Goal: Information Seeking & Learning: Learn about a topic

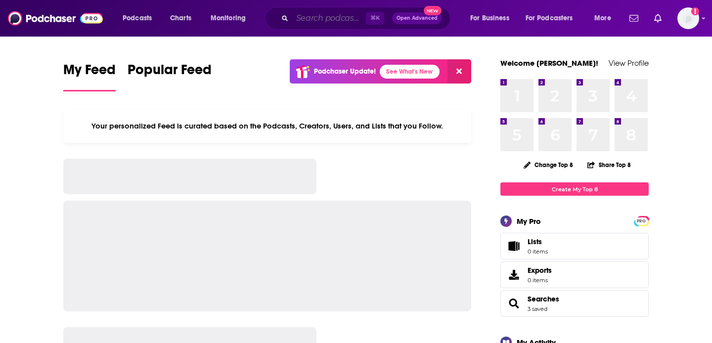
click at [345, 19] on input "Search podcasts, credits, & more..." at bounding box center [329, 18] width 74 height 16
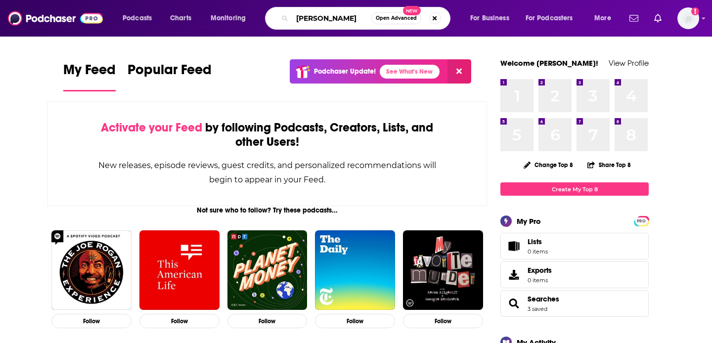
type input "[PERSON_NAME]"
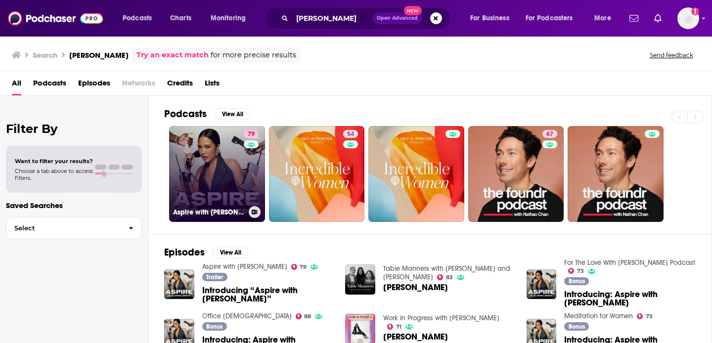
click at [213, 164] on link "79 Aspire with [PERSON_NAME]" at bounding box center [217, 174] width 96 height 96
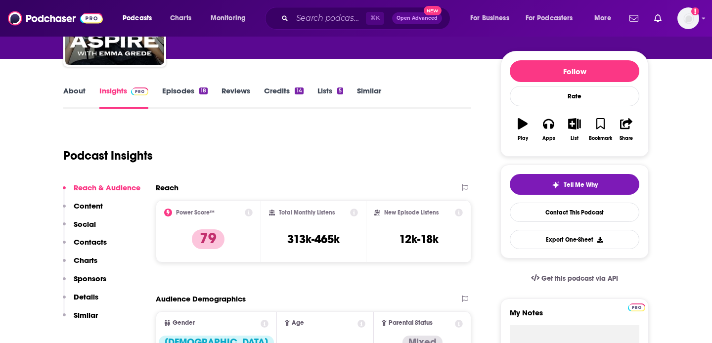
scroll to position [149, 0]
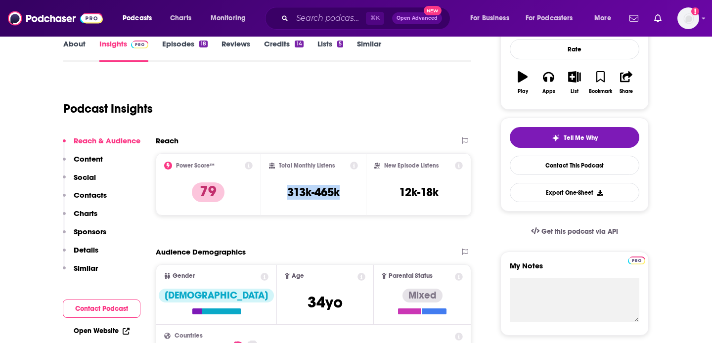
drag, startPoint x: 344, startPoint y: 194, endPoint x: 281, endPoint y: 190, distance: 62.9
click at [281, 190] on div "Total Monthly Listens 313k-465k" at bounding box center [313, 184] width 89 height 45
copy h3 "313k-465k"
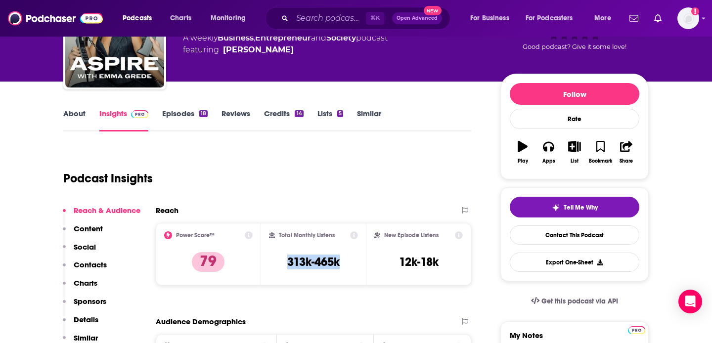
click at [204, 118] on link "Episodes 18" at bounding box center [184, 120] width 45 height 23
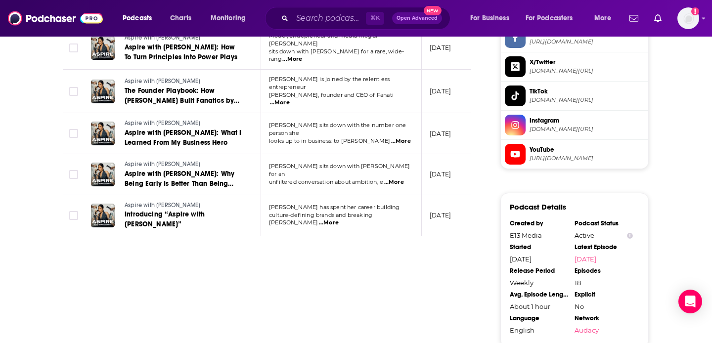
scroll to position [780, 0]
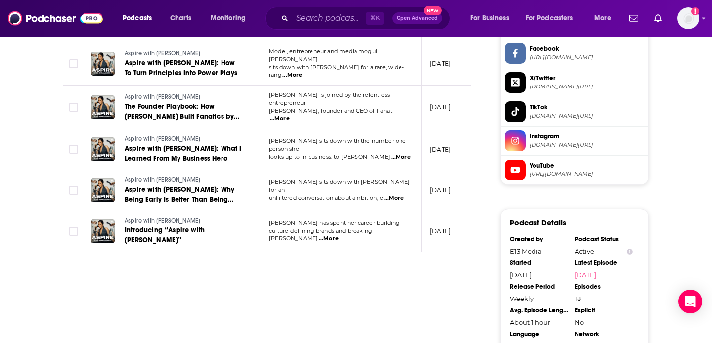
click at [709, 172] on div "About Insights Episodes 18 Reviews Credits 14 Lists 5 Similar Episodes of Aspir…" at bounding box center [356, 43] width 712 height 1323
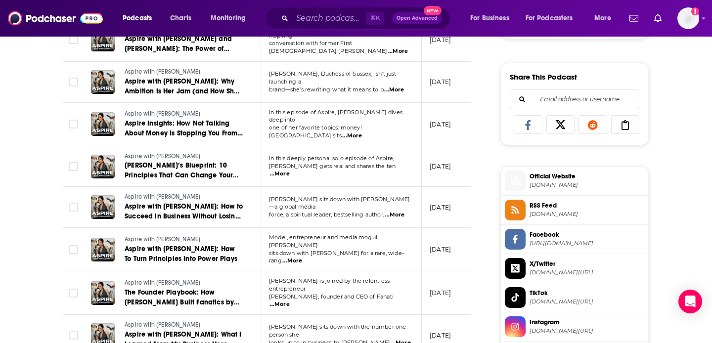
scroll to position [581, 0]
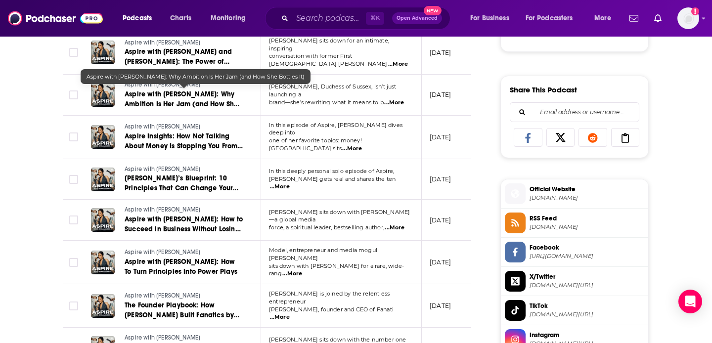
click at [215, 92] on span "Aspire with [PERSON_NAME]: Why Ambition Is Her Jam (and How She Bottles It)" at bounding box center [182, 104] width 115 height 28
